Goal: Information Seeking & Learning: Understand process/instructions

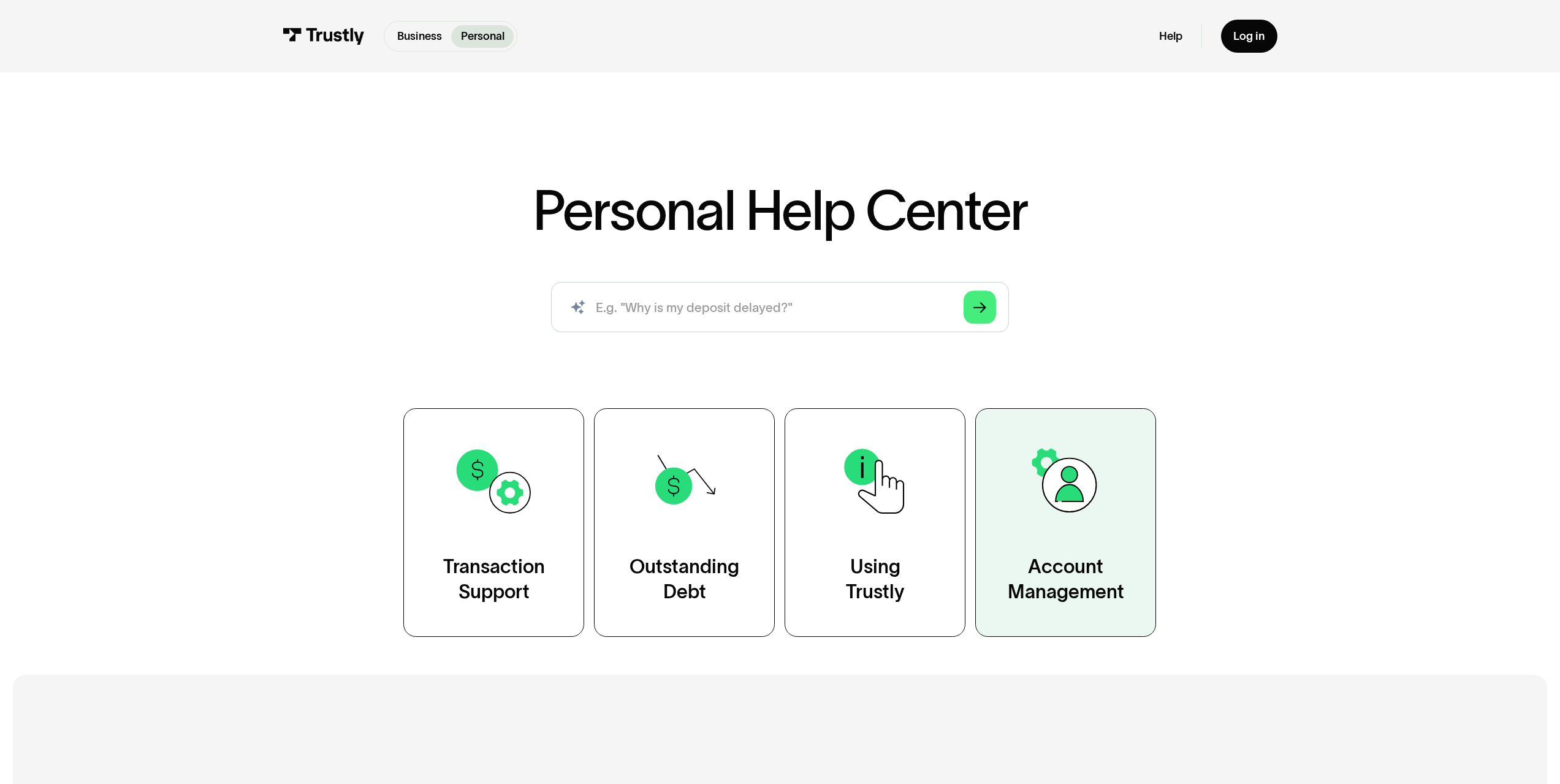
click at [1074, 491] on img at bounding box center [1066, 481] width 82 height 82
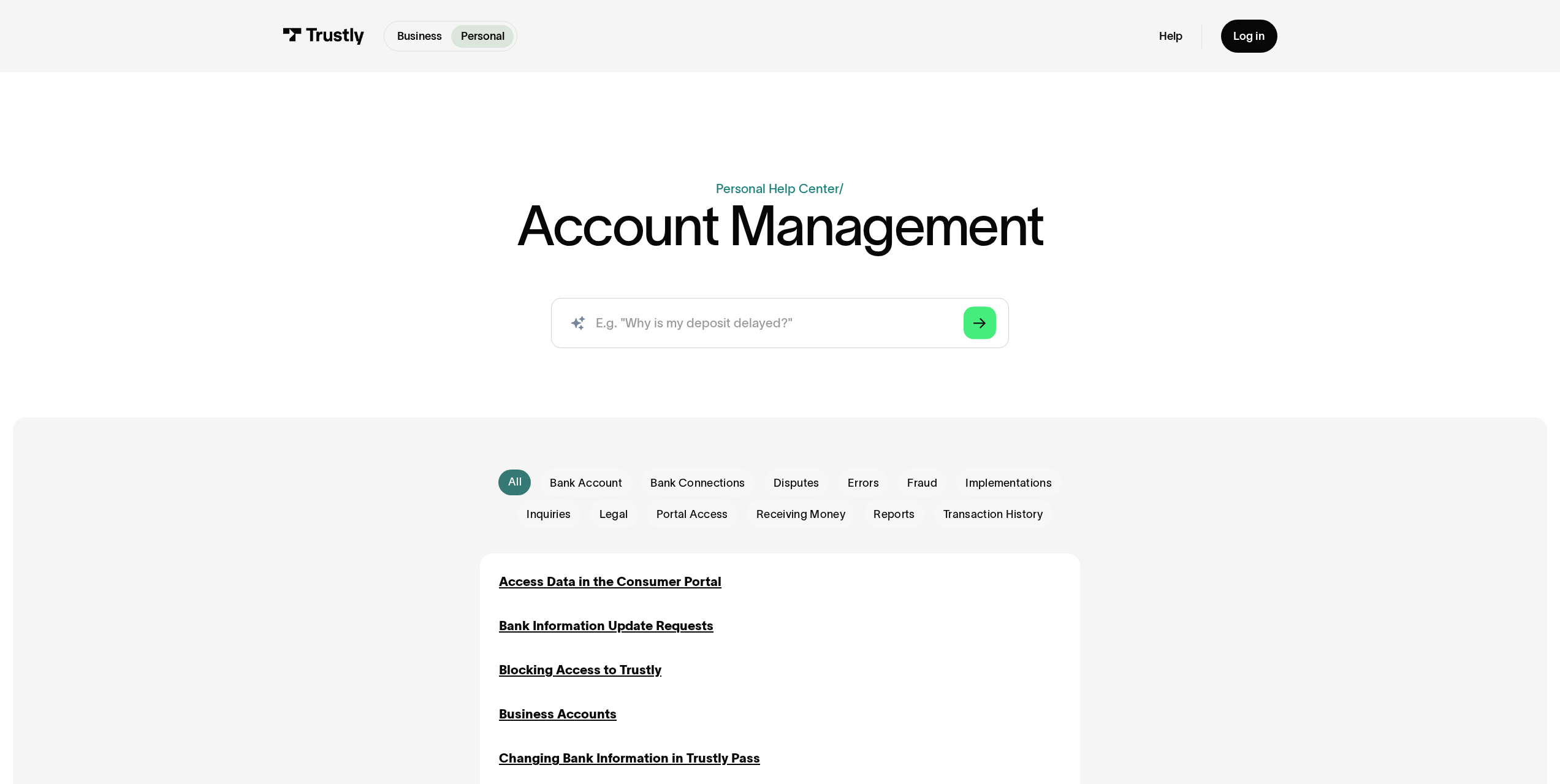
scroll to position [307, 0]
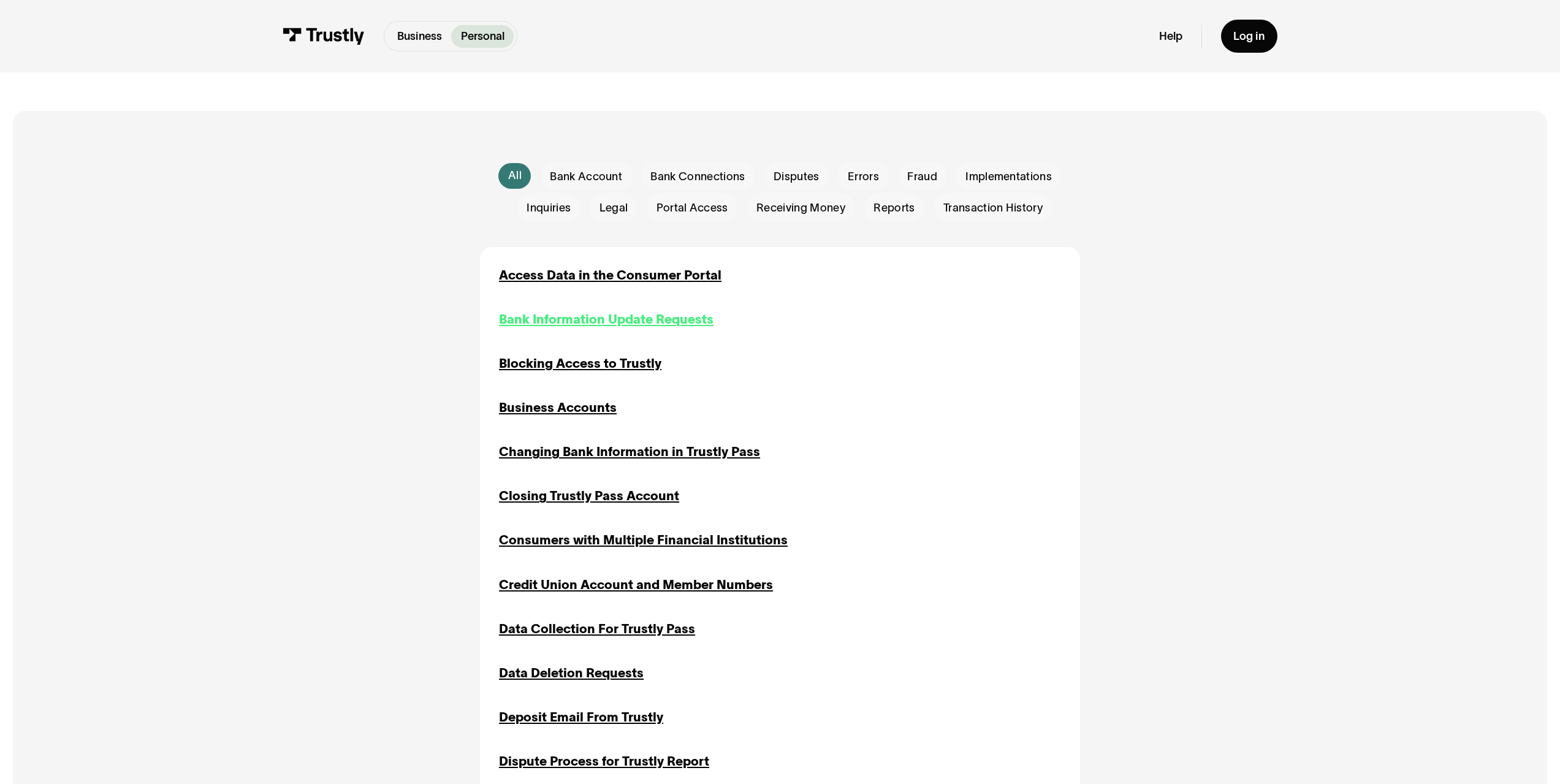
click at [580, 320] on div "Bank Information Update Requests" at bounding box center [606, 319] width 214 height 19
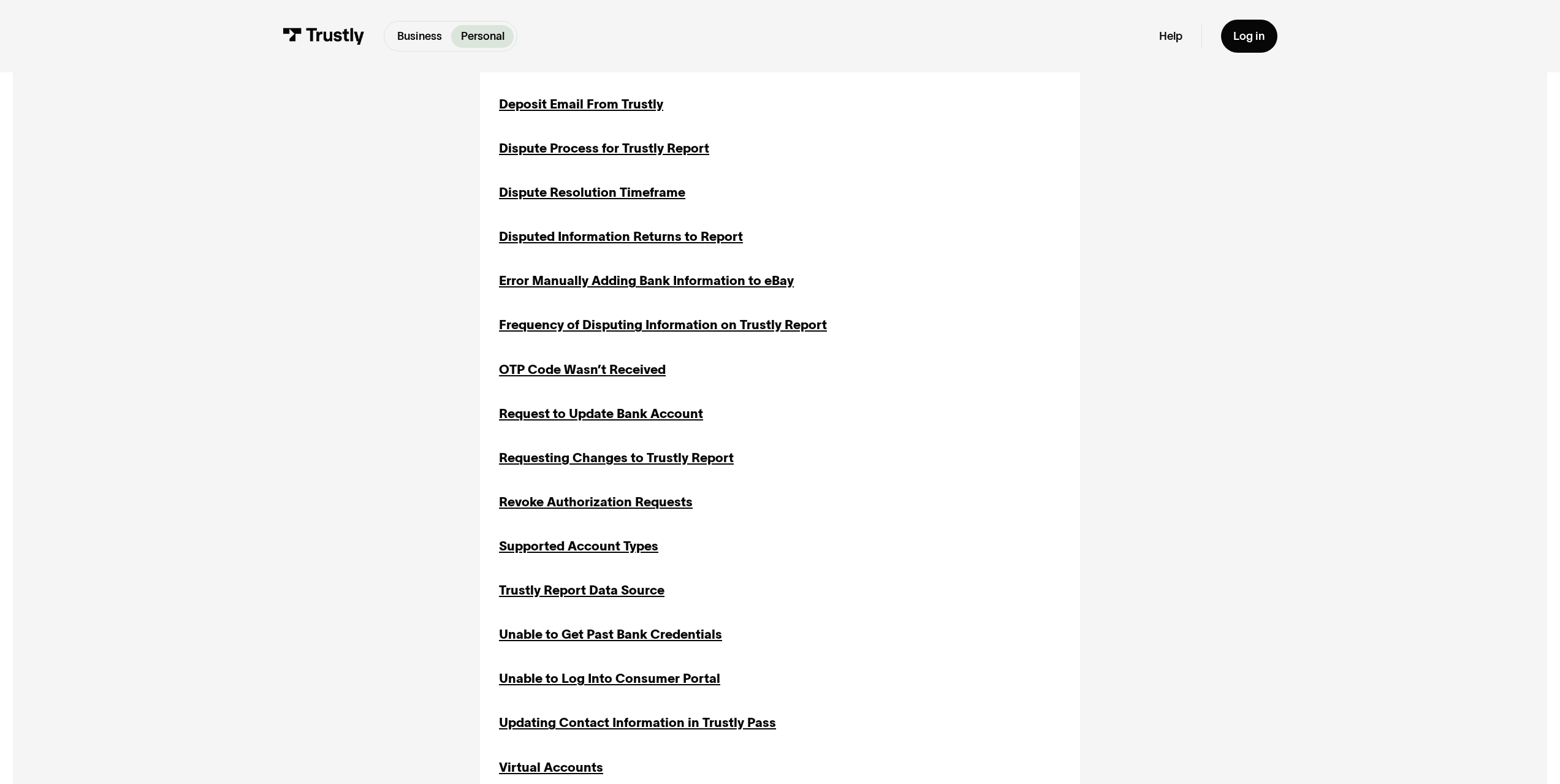
scroll to position [613, 0]
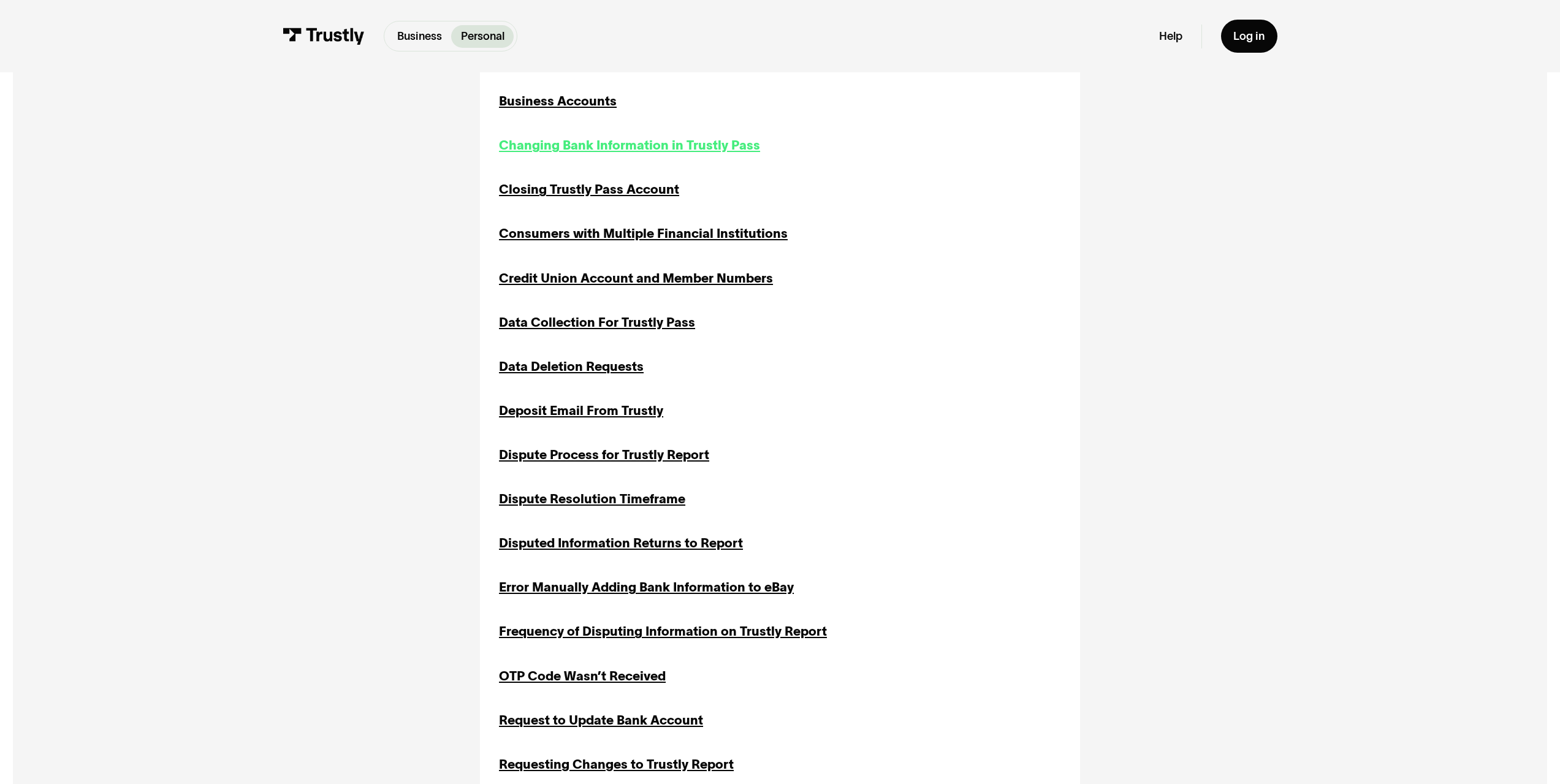
click at [647, 148] on div "Changing Bank Information in Trustly Pass" at bounding box center [629, 145] width 261 height 19
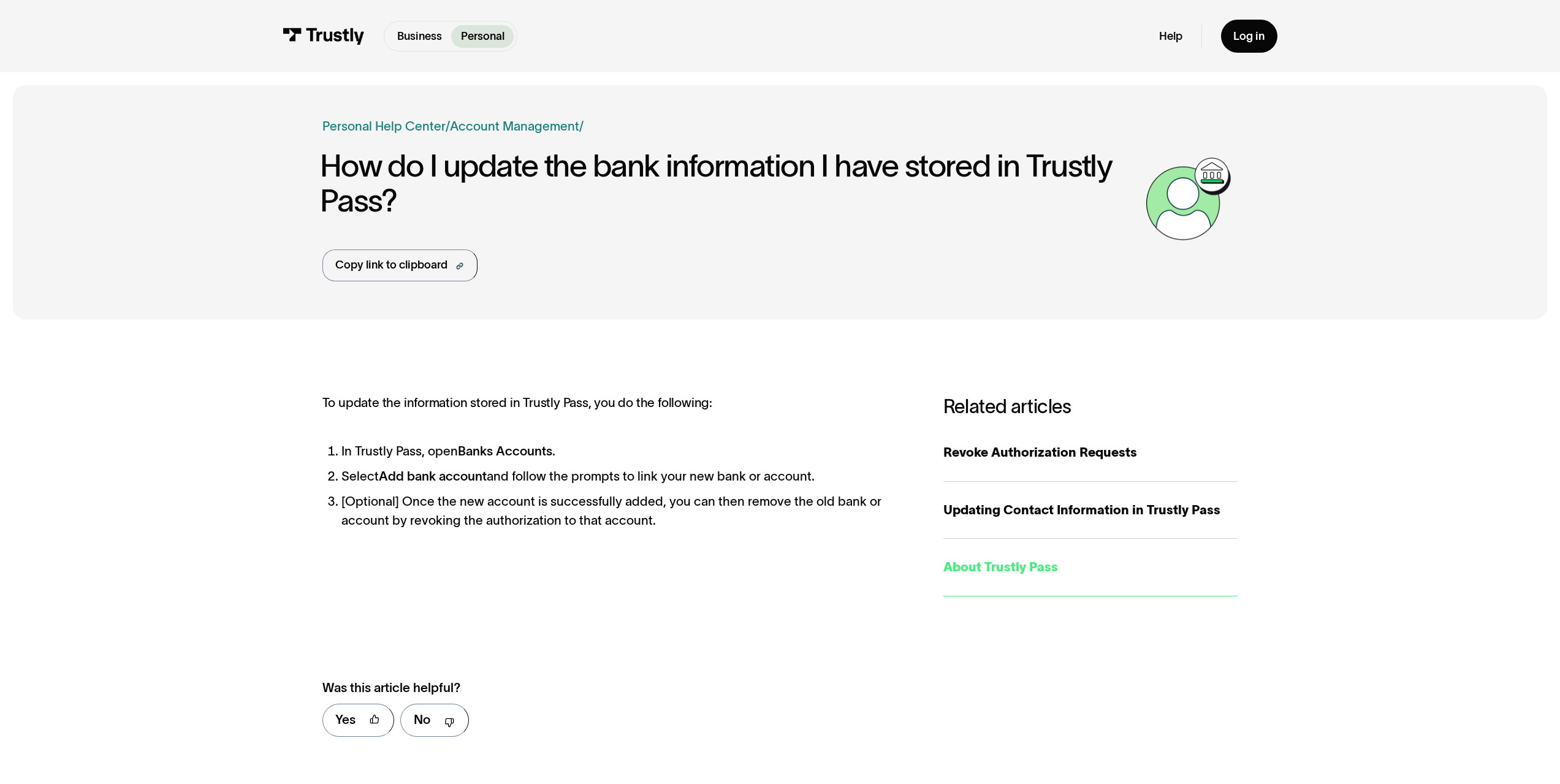
click at [999, 568] on div "About Trustly Pass" at bounding box center [1090, 567] width 295 height 19
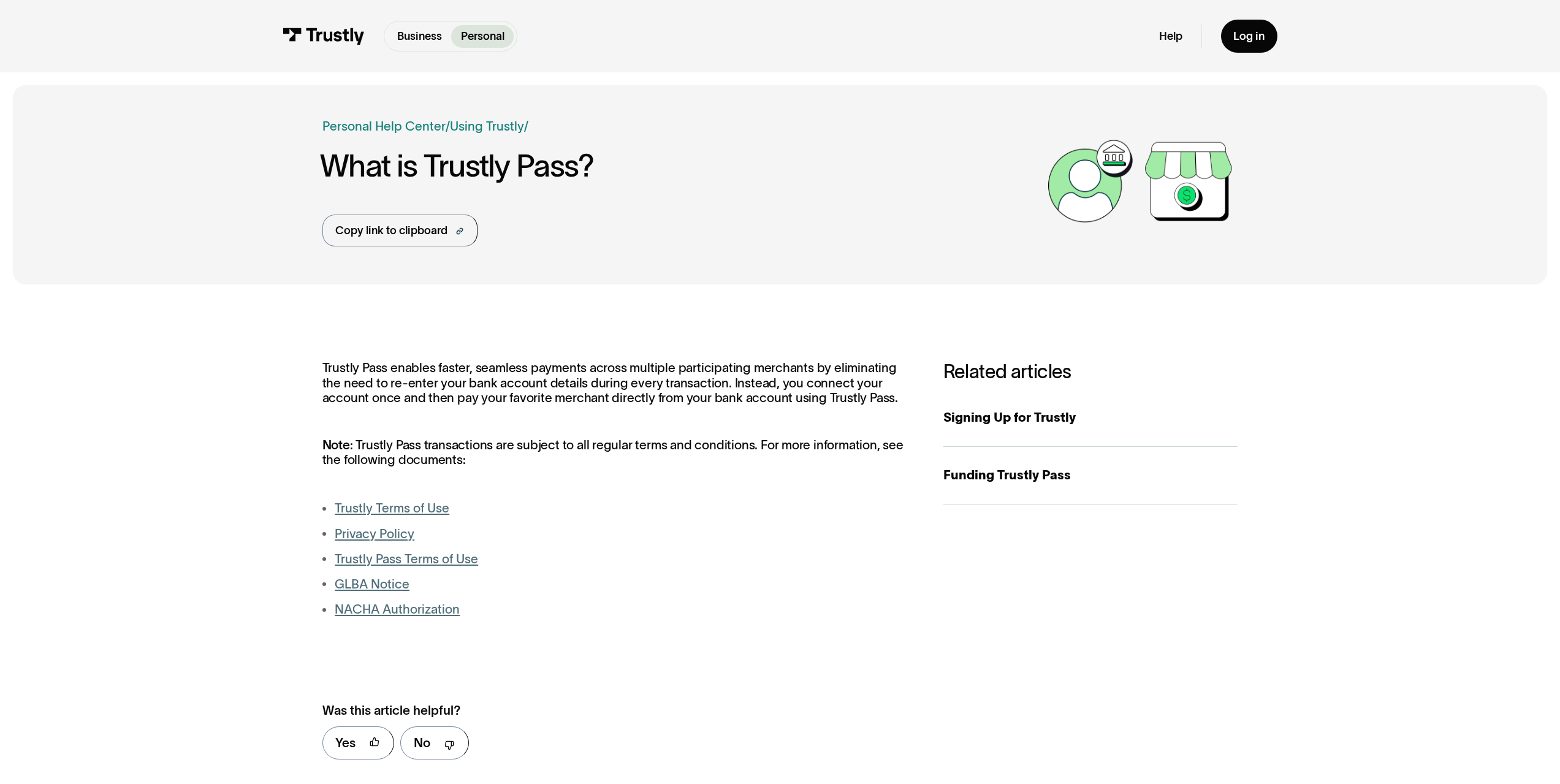
click at [368, 559] on link "Trustly Pass Terms of Use" at bounding box center [406, 559] width 144 height 14
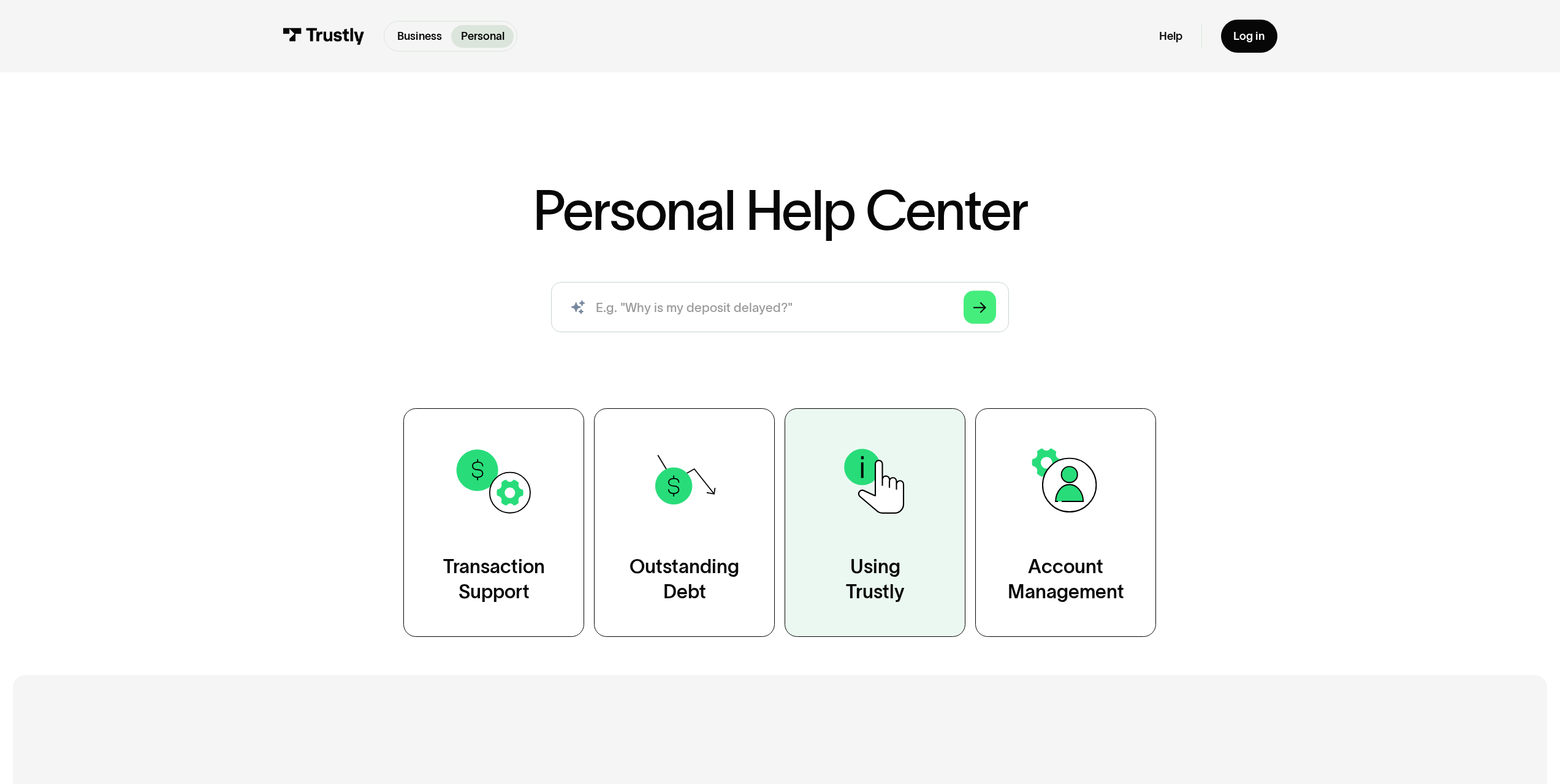
click at [873, 496] on img at bounding box center [875, 481] width 82 height 82
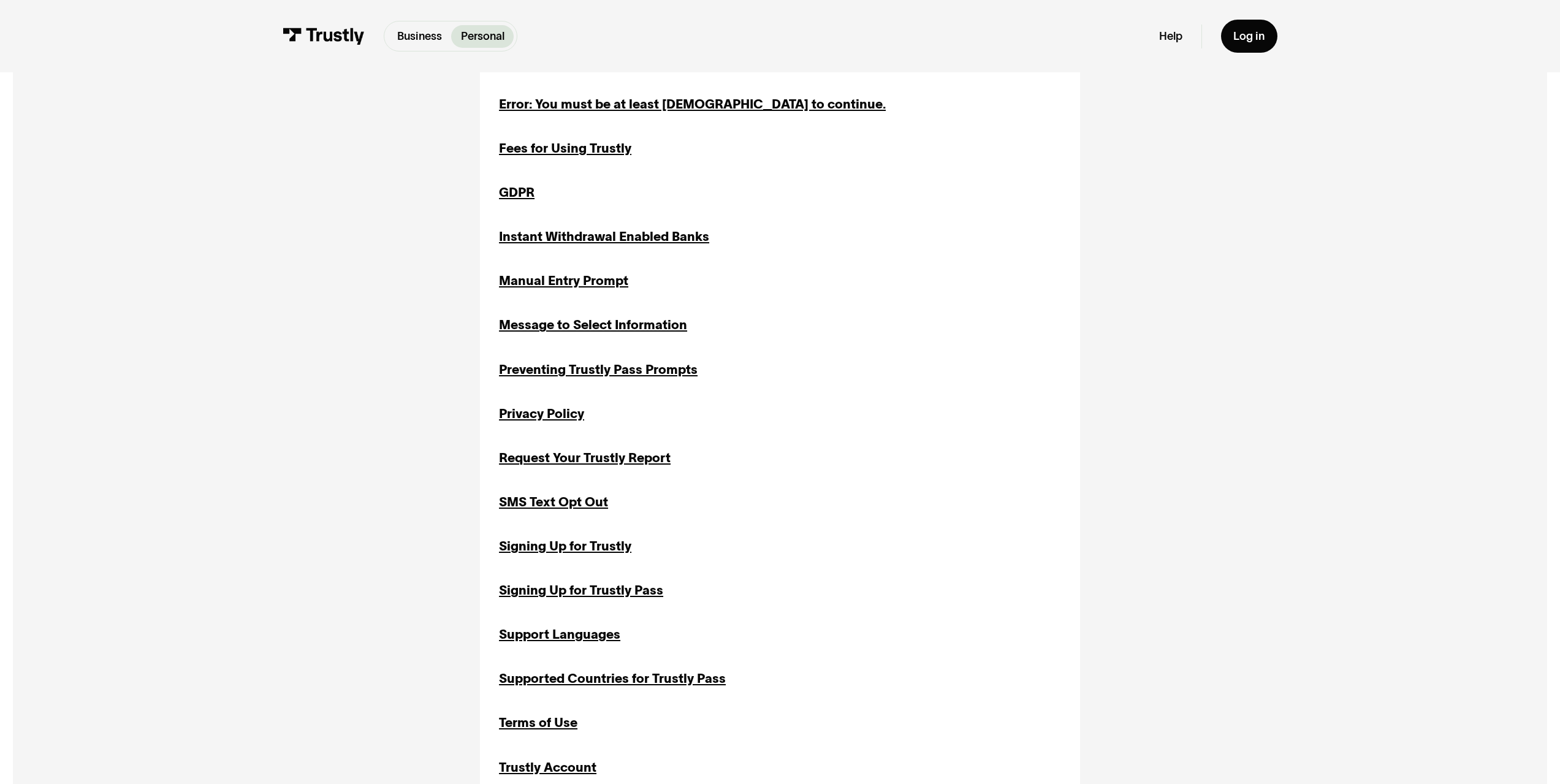
scroll to position [1226, 0]
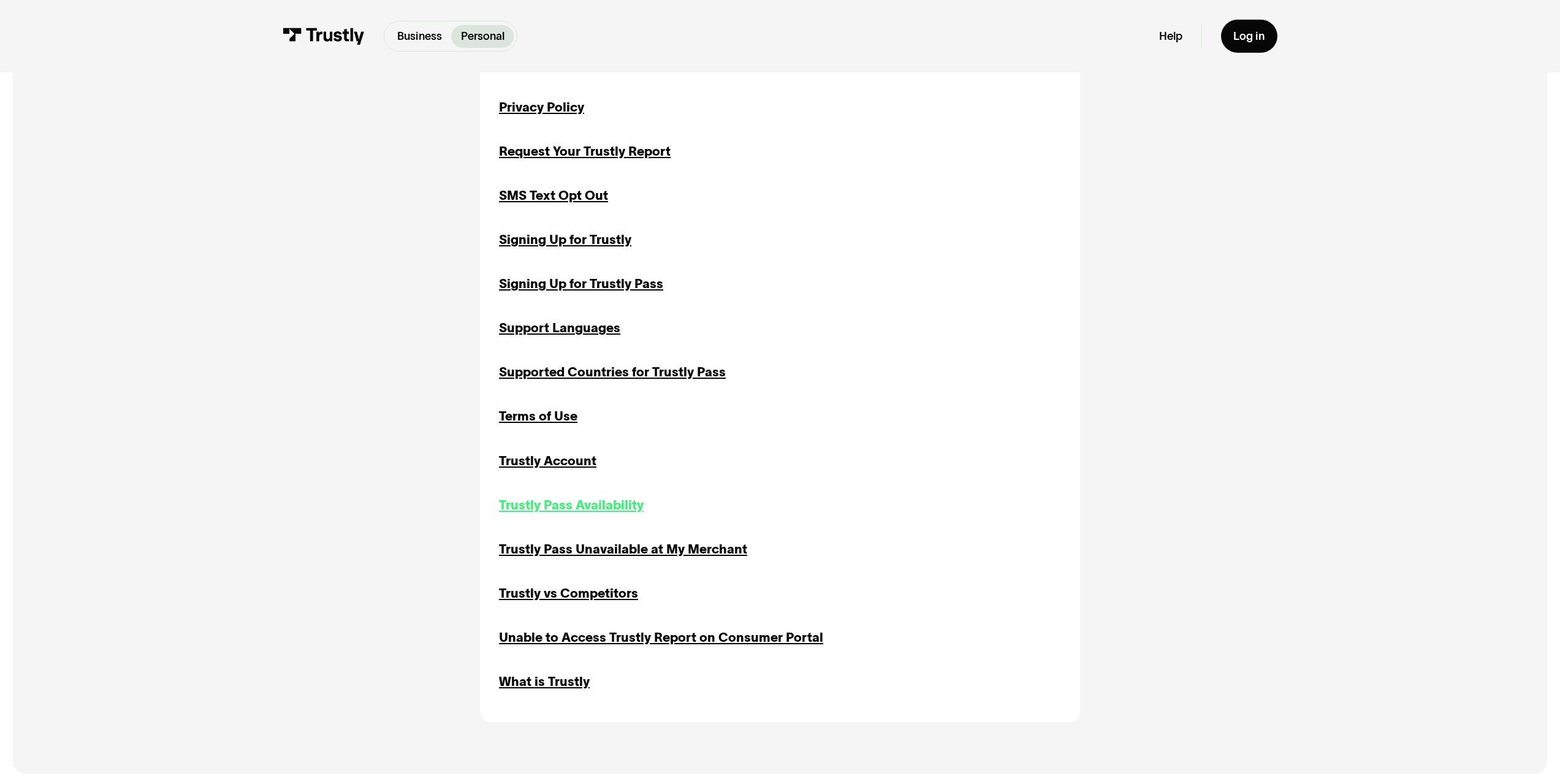
click at [557, 509] on div "Trustly Pass Availability" at bounding box center [571, 505] width 144 height 19
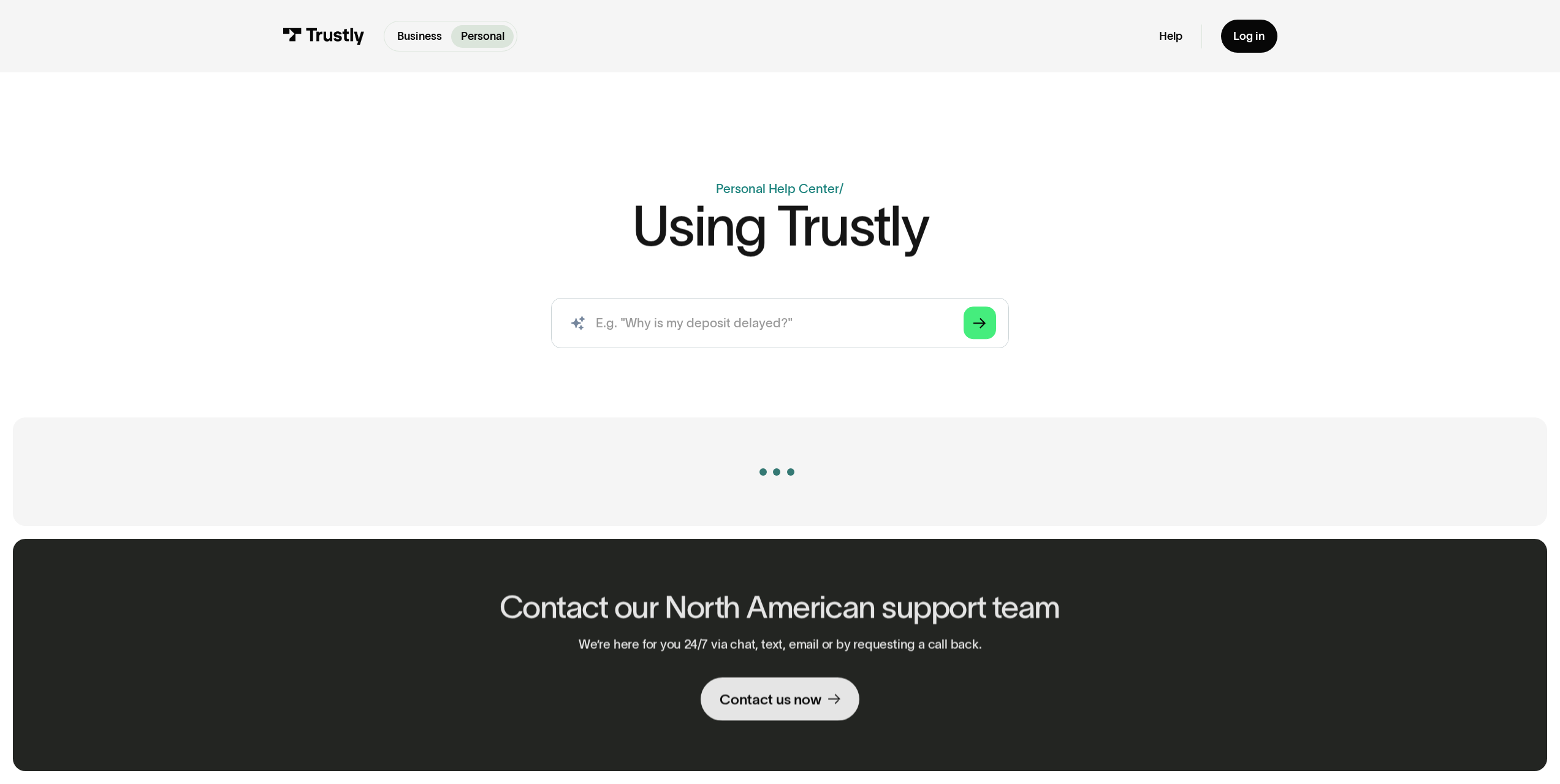
scroll to position [500, 0]
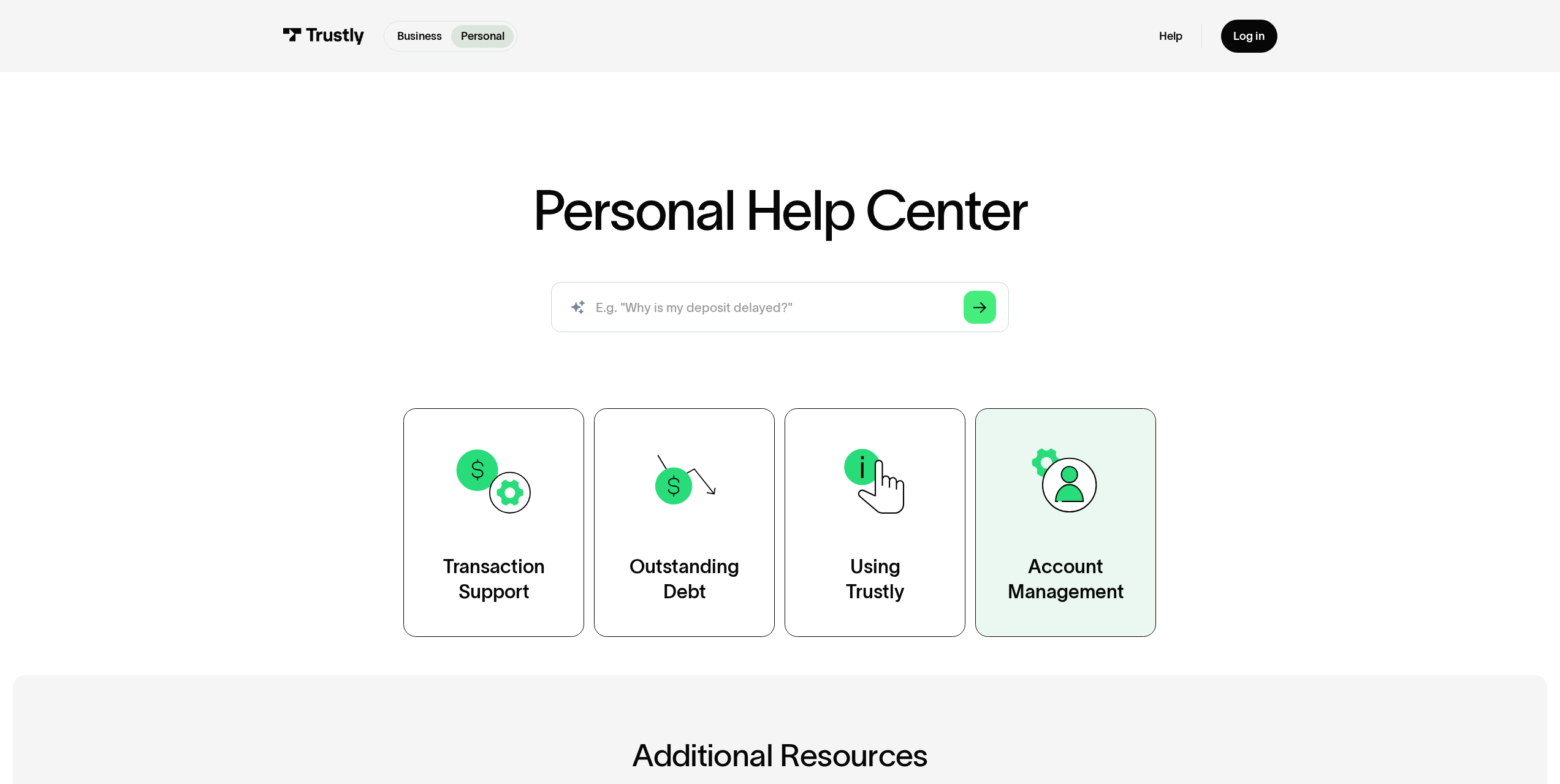
click at [1074, 559] on div "Account Management" at bounding box center [1066, 579] width 117 height 50
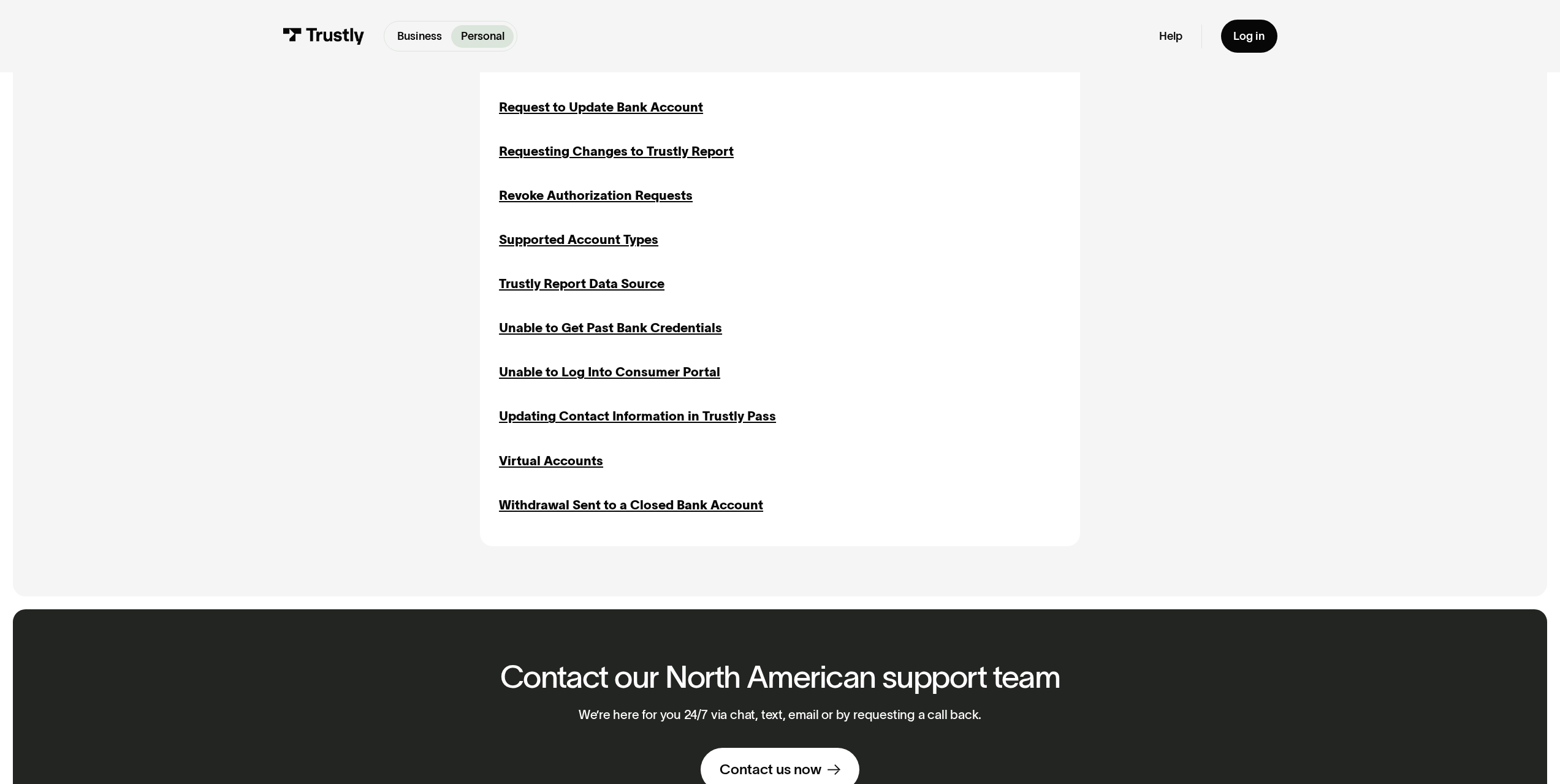
scroll to position [307, 0]
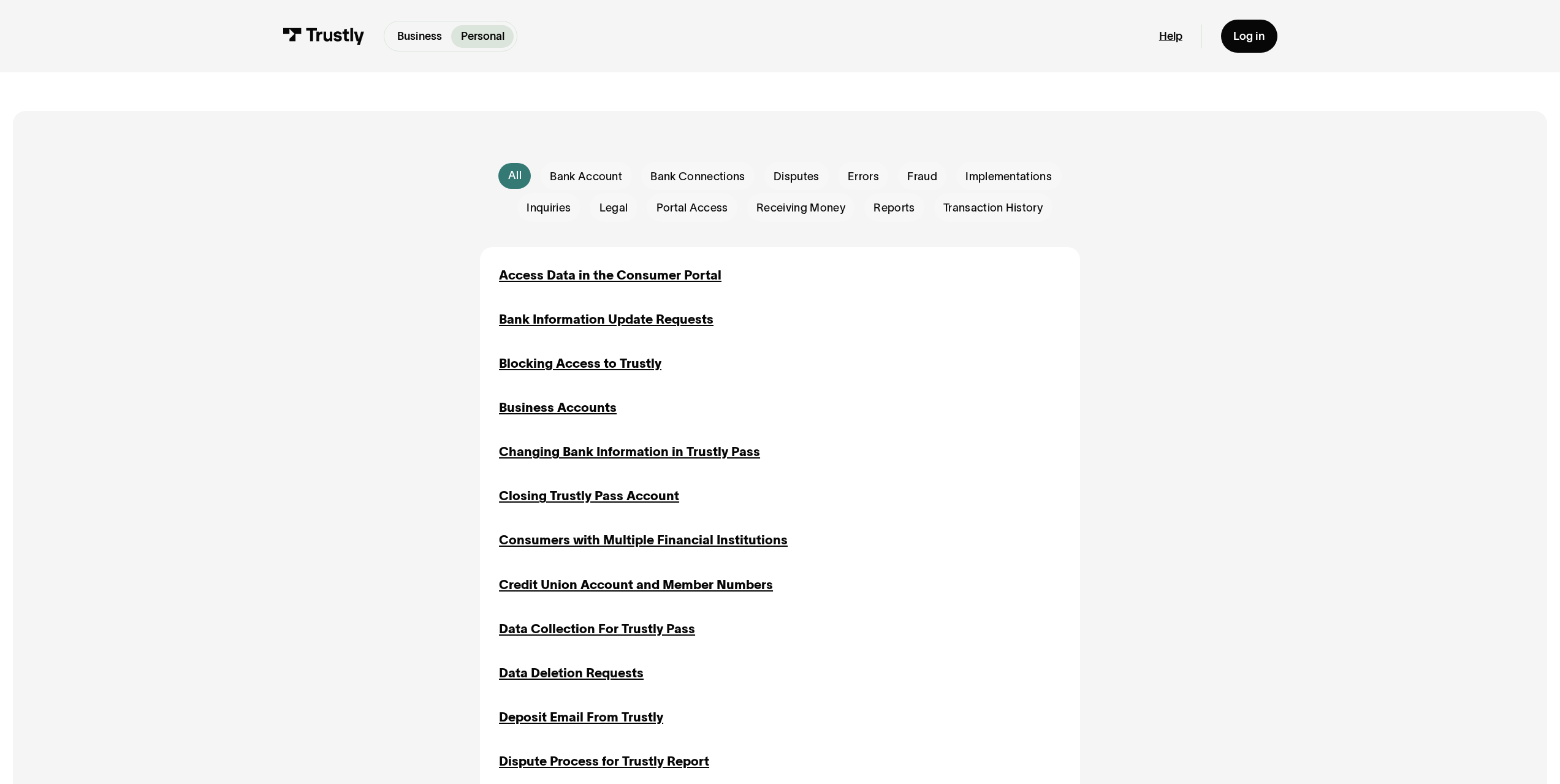
click at [1169, 33] on link "Help" at bounding box center [1171, 36] width 24 height 14
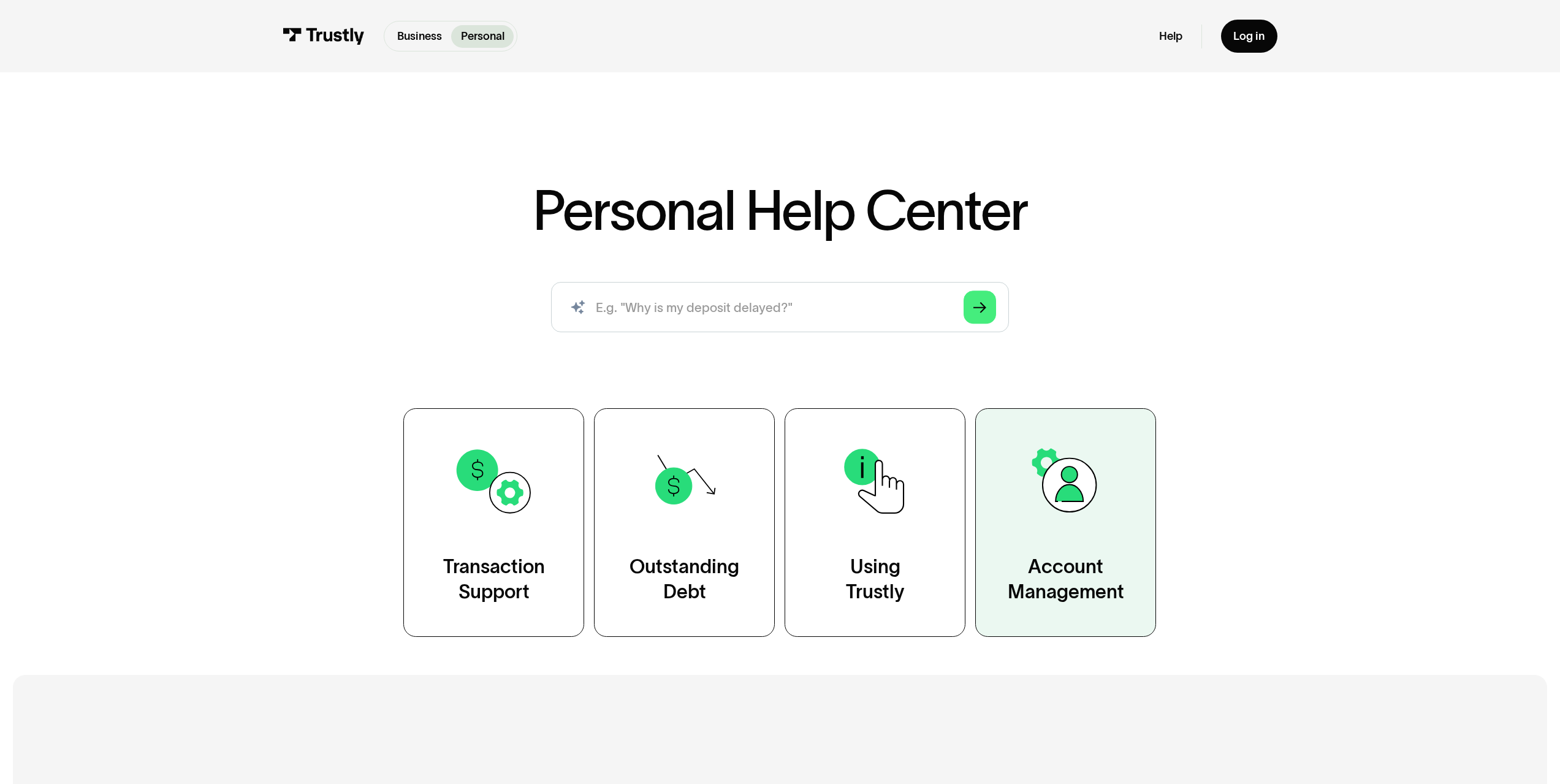
click at [1064, 481] on img at bounding box center [1066, 481] width 82 height 82
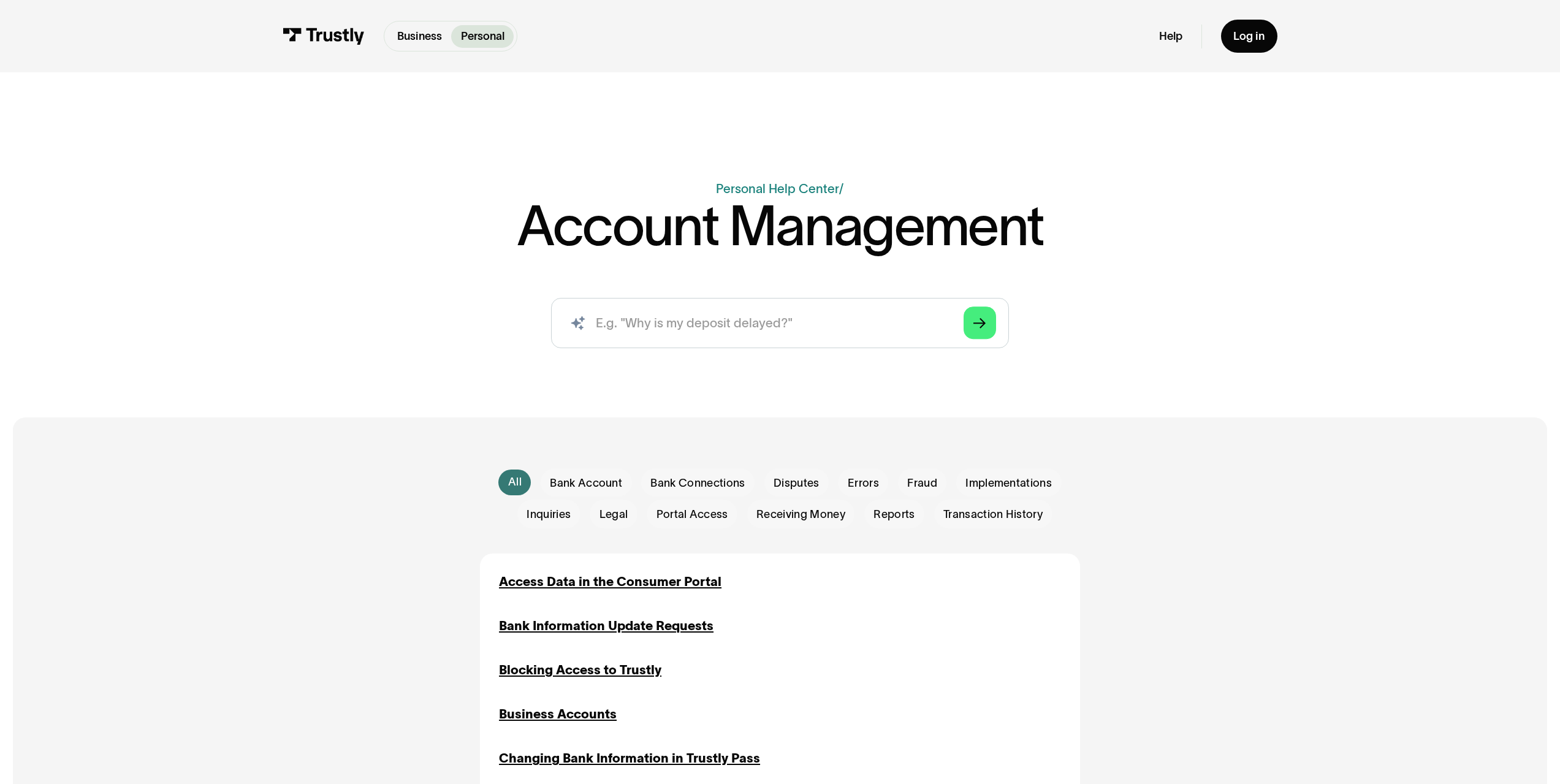
scroll to position [307, 0]
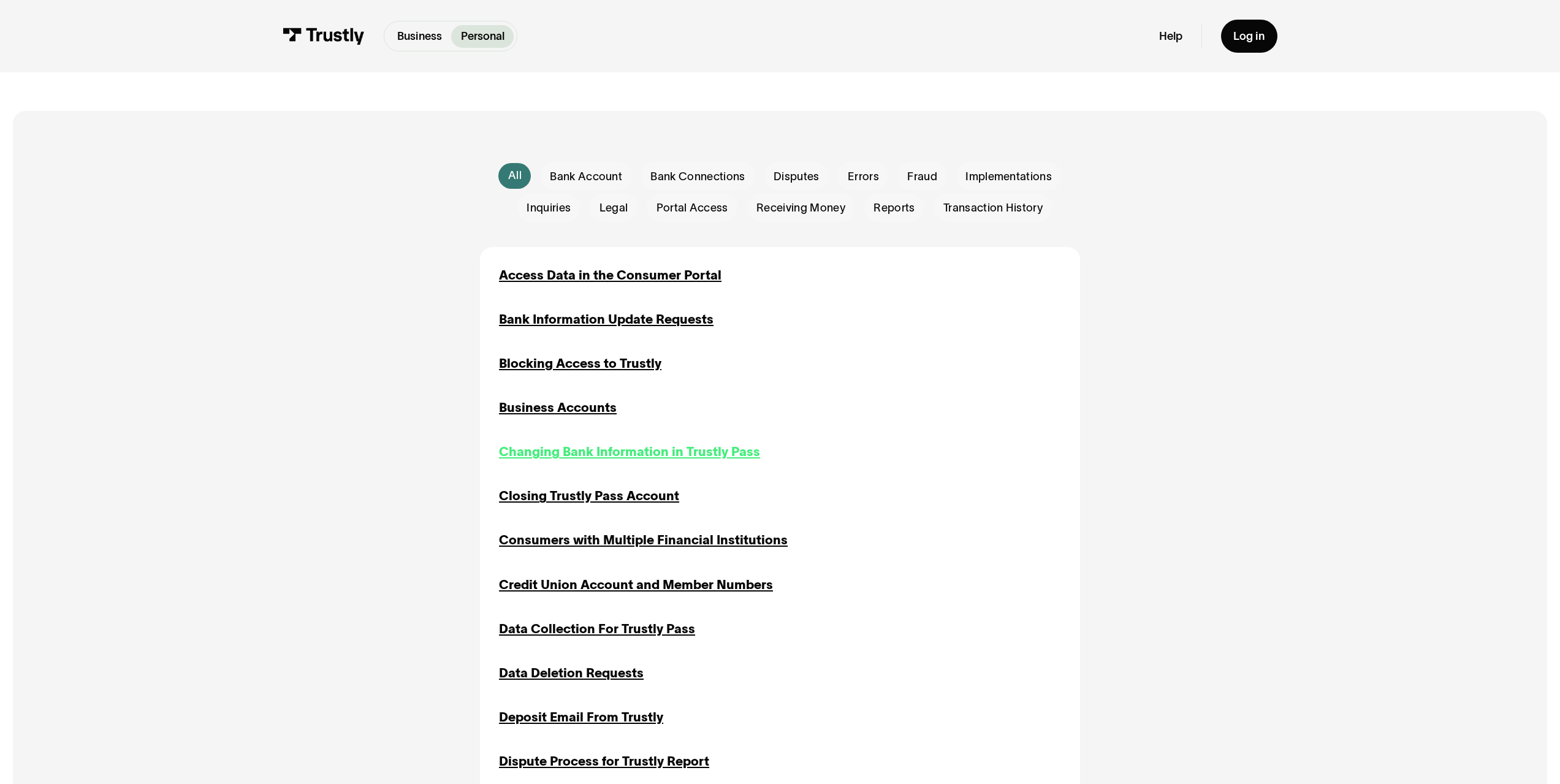
click at [661, 454] on div "Changing Bank Information in Trustly Pass" at bounding box center [629, 452] width 261 height 19
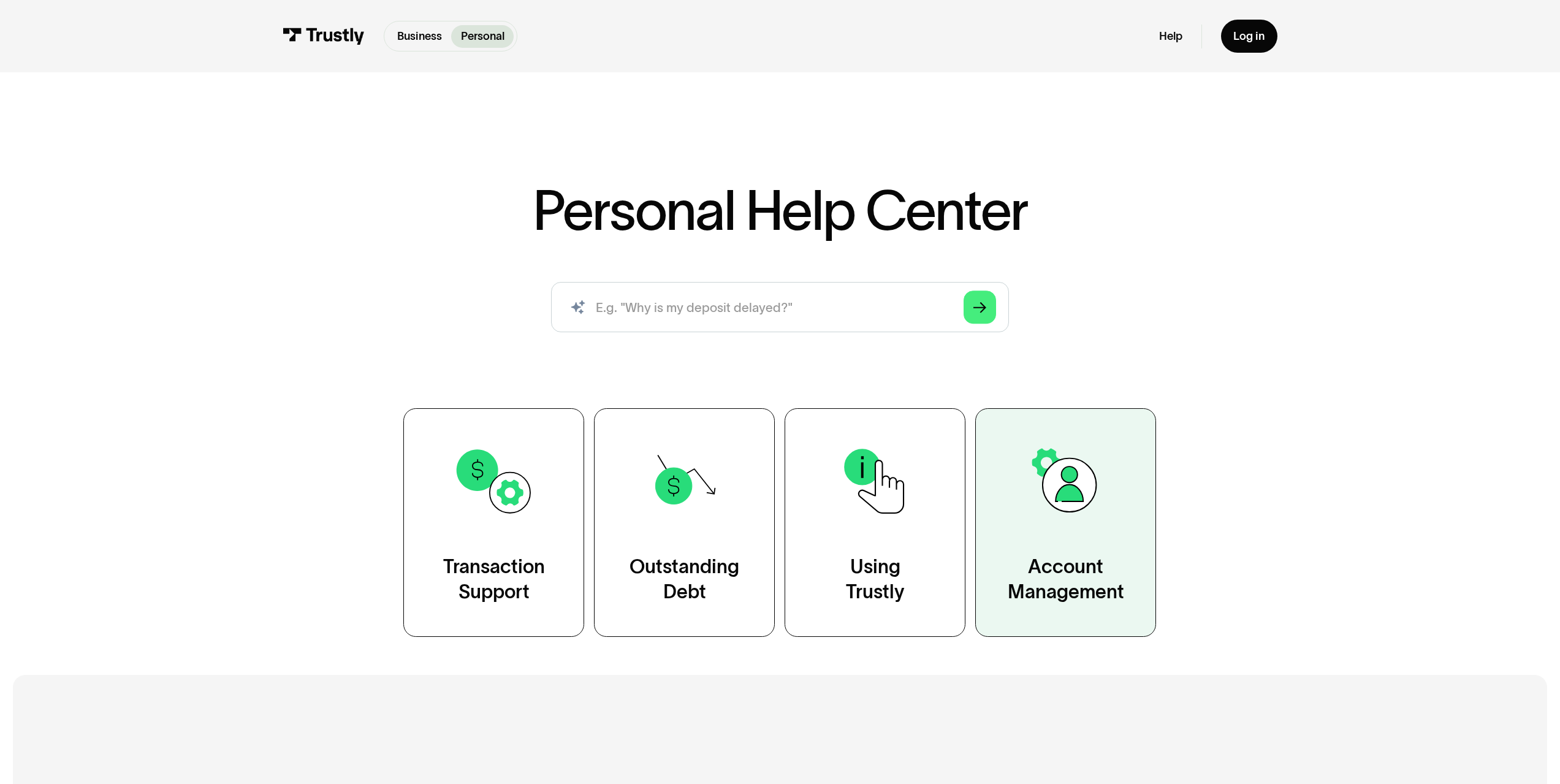
click at [1078, 491] on img at bounding box center [1066, 481] width 82 height 82
